Goal: Register for event/course

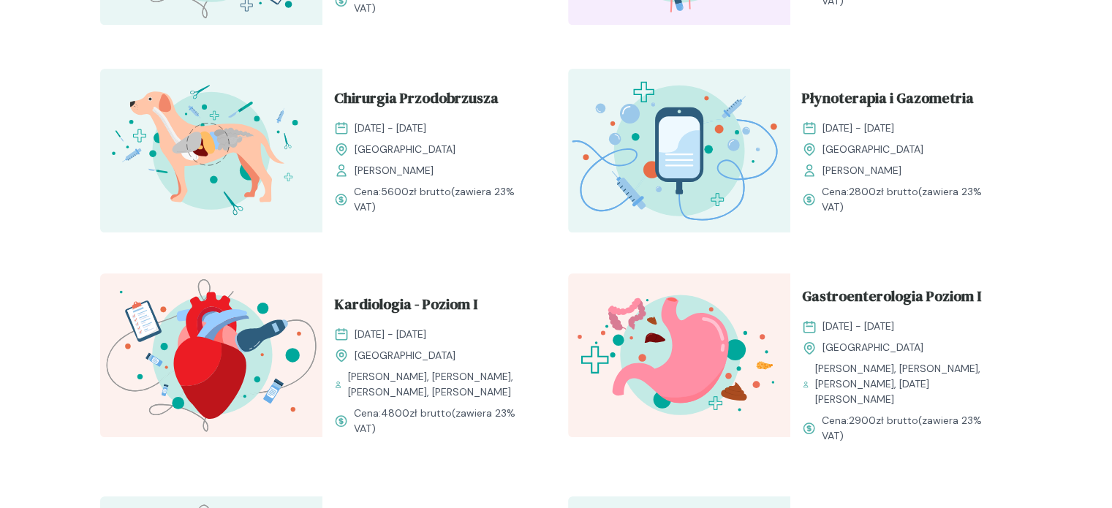
scroll to position [877, 0]
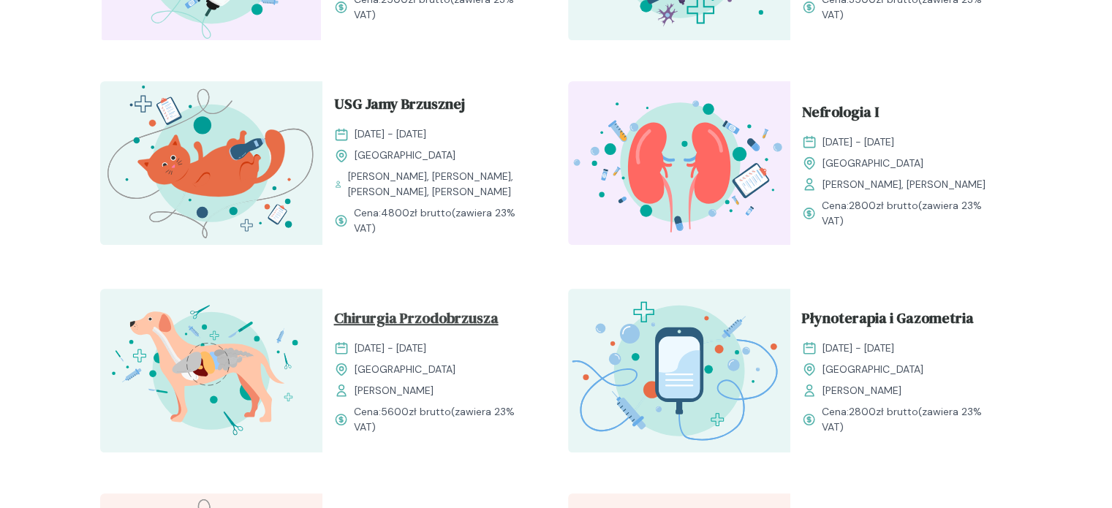
click at [449, 318] on span "Chirurgia Przodobrzusza" at bounding box center [416, 321] width 164 height 28
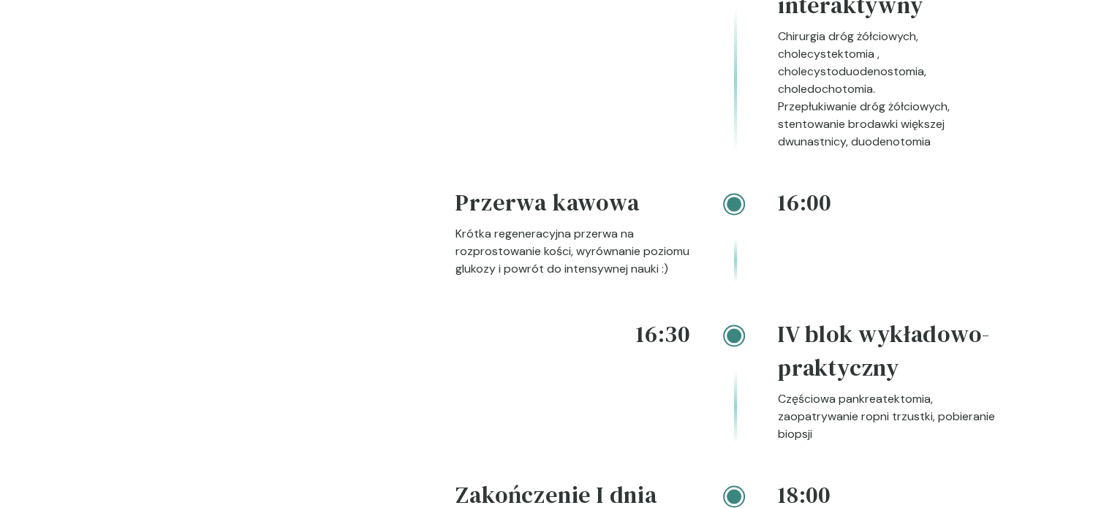
scroll to position [2631, 0]
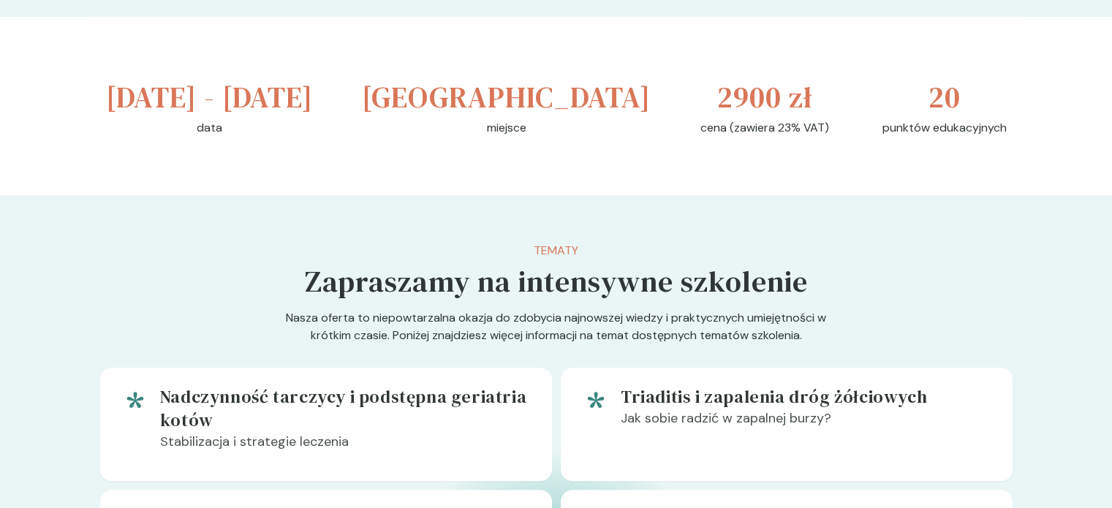
scroll to position [585, 0]
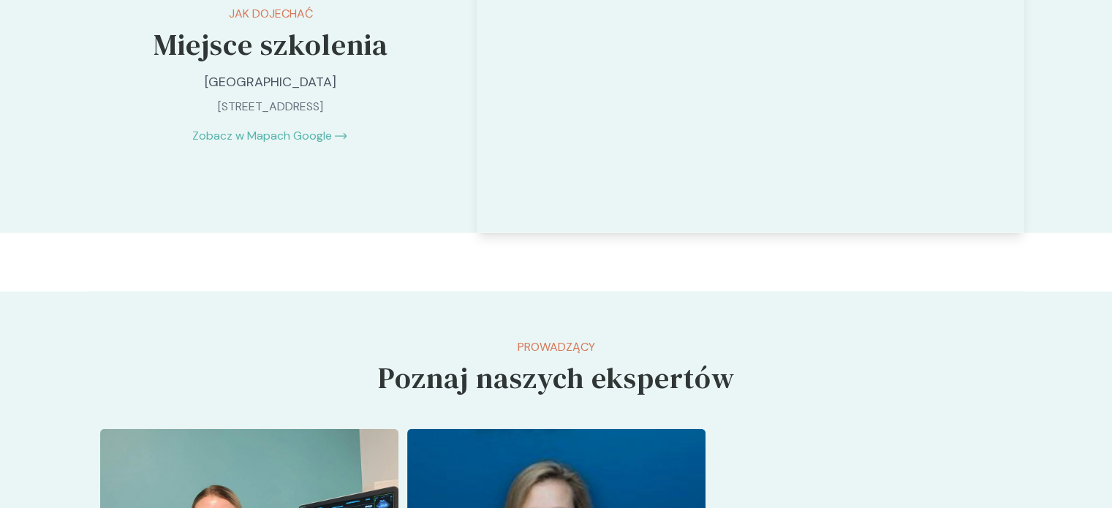
scroll to position [3581, 0]
